Goal: Task Accomplishment & Management: Manage account settings

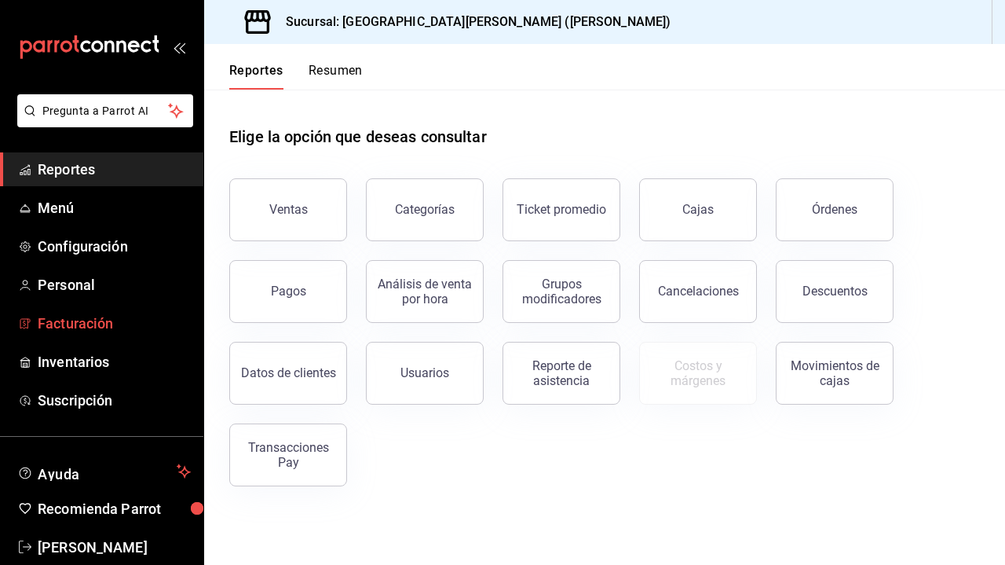
click at [68, 321] on span "Facturación" at bounding box center [114, 322] width 153 height 21
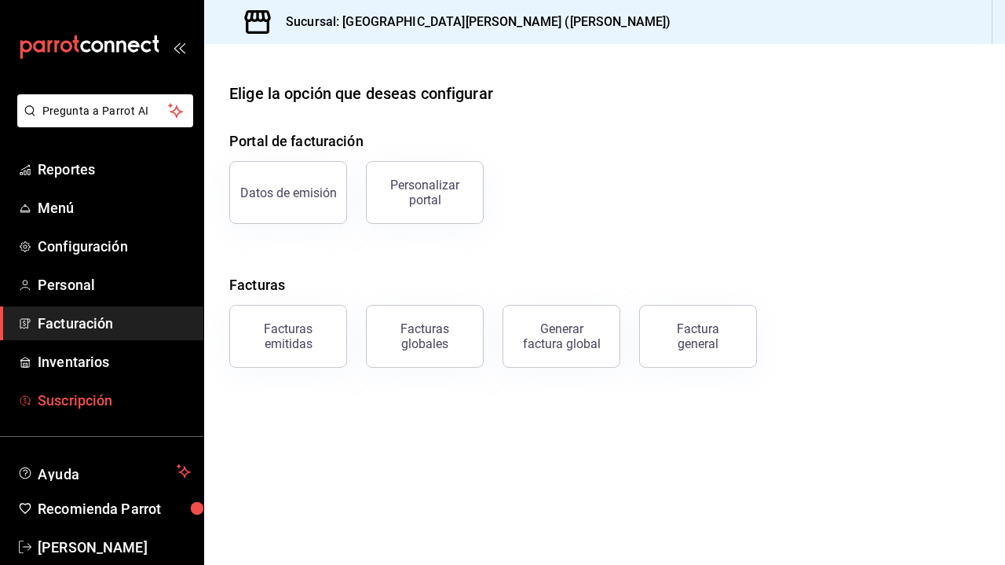
click at [85, 411] on link "Suscripción" at bounding box center [101, 400] width 203 height 34
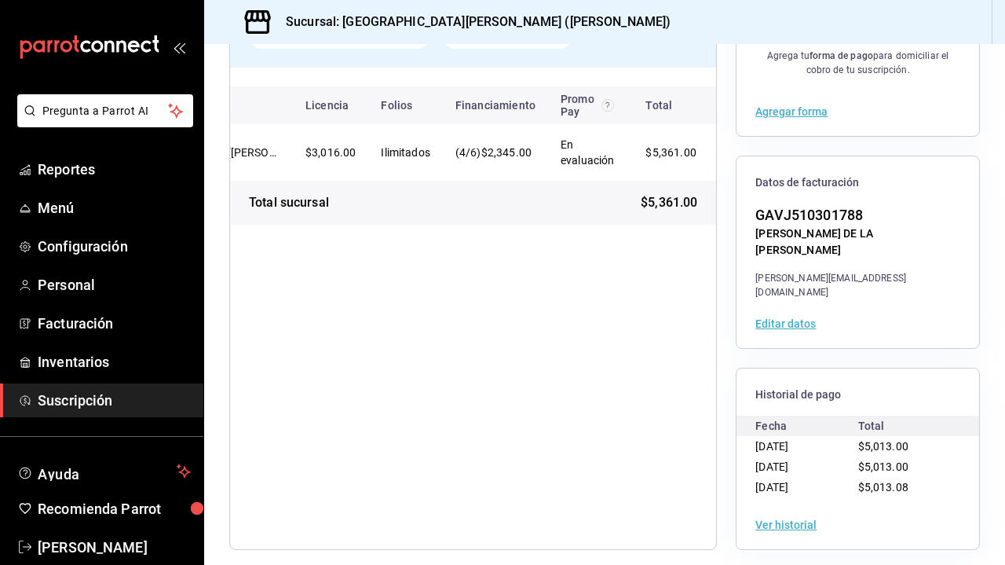
scroll to position [179, 0]
click at [787, 520] on button "Ver historial" at bounding box center [785, 525] width 61 height 11
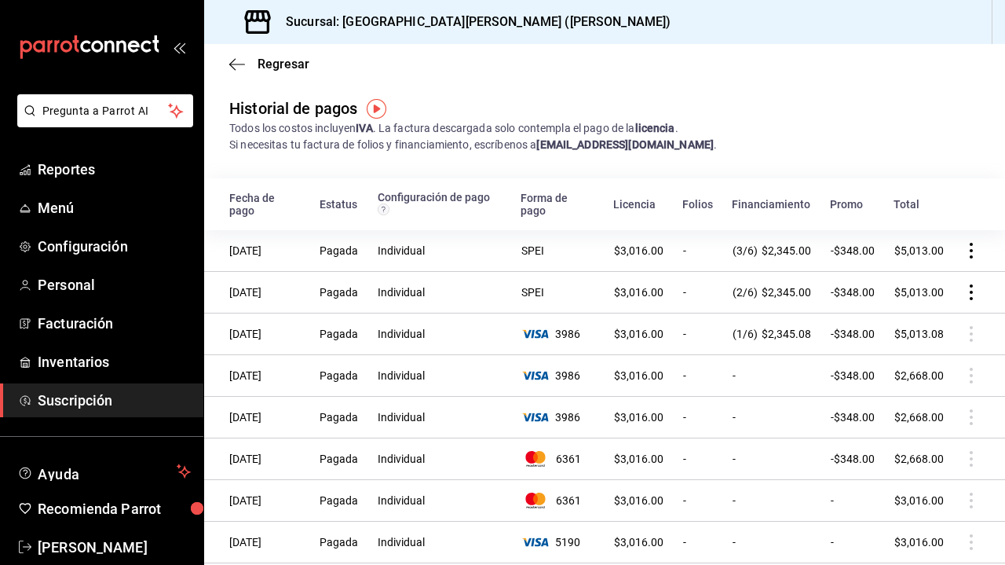
click at [973, 243] on icon "actions" at bounding box center [971, 251] width 3 height 16
click at [921, 254] on span "Descarga PDF" at bounding box center [892, 259] width 100 height 19
